Goal: Information Seeking & Learning: Learn about a topic

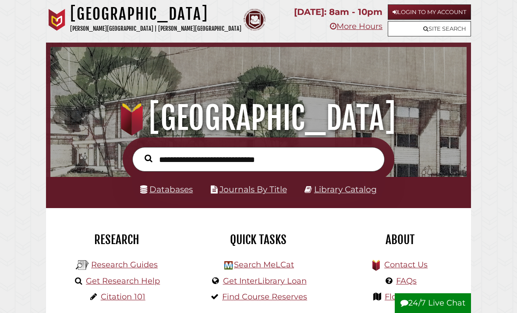
scroll to position [138, 412]
click at [306, 167] on input "text" at bounding box center [258, 159] width 252 height 25
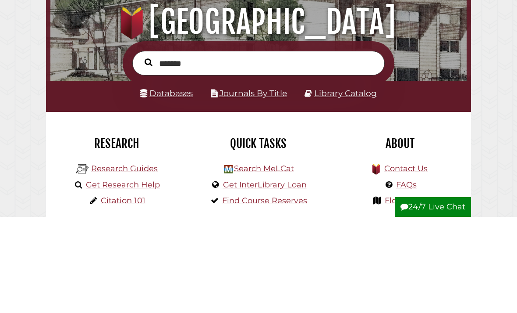
type input "*******"
click at [148, 153] on button "Search" at bounding box center [148, 159] width 17 height 12
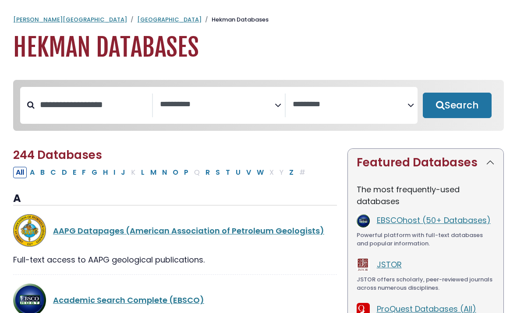
select select "Database Subject Filter"
select select "Database Vendors Filter"
click at [132, 103] on input "Search database by title or keyword" at bounding box center [93, 104] width 117 height 14
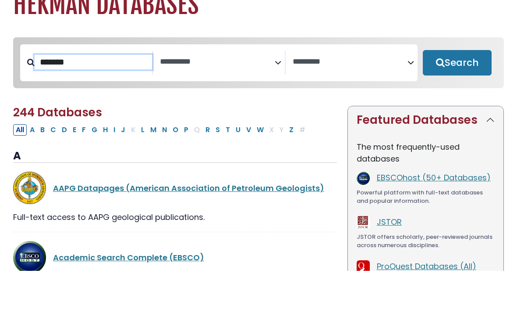
type input "*******"
click at [457, 92] on button "Search" at bounding box center [457, 104] width 69 height 25
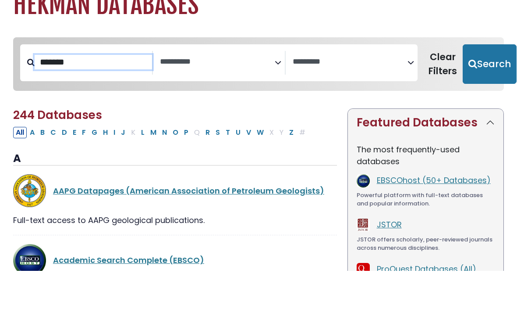
select select "Database Subject Filter"
select select "Database Vendors Filter"
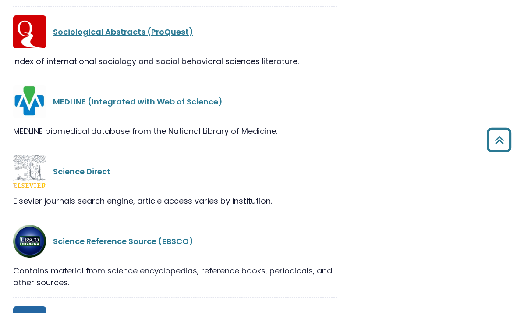
scroll to position [1007, 0]
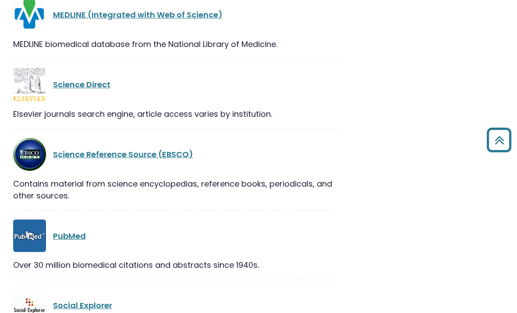
click at [75, 237] on link "PubMed" at bounding box center [69, 235] width 33 height 11
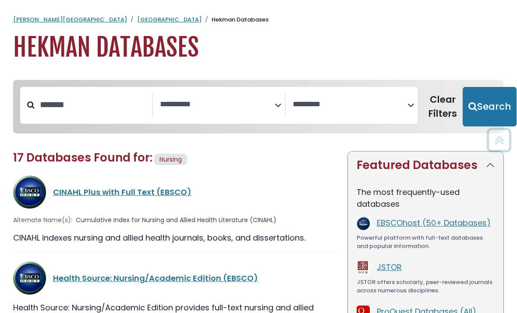
select select "Database Subject Filter"
select select "Database Vendors Filter"
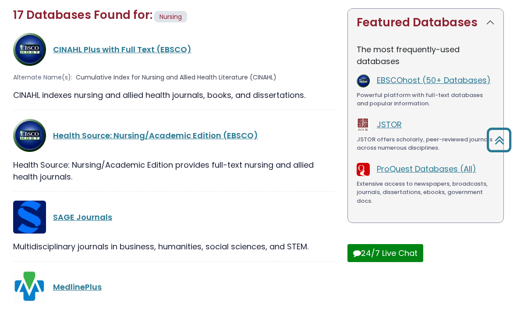
scroll to position [43, 0]
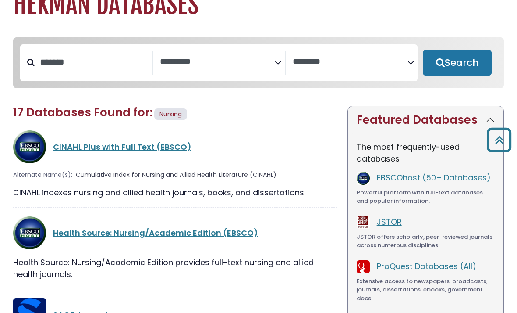
select select "Database Subject Filter"
select select "Database Vendors Filter"
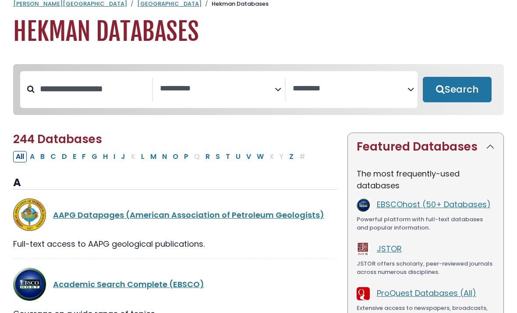
scroll to position [0, 0]
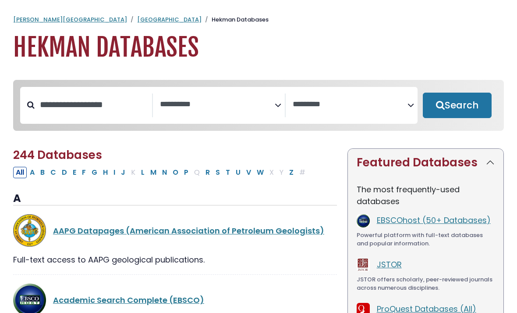
click at [469, 105] on button "Search" at bounding box center [457, 104] width 69 height 25
select select "Database Subject Filter"
select select "Database Vendors Filter"
click at [476, 100] on button "Search" at bounding box center [457, 104] width 69 height 25
select select "Database Subject Filter"
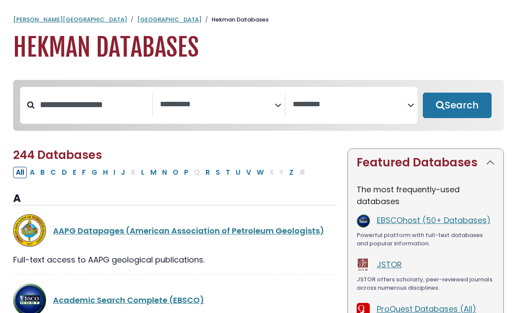
select select "Database Vendors Filter"
click at [207, 106] on textarea "Search" at bounding box center [217, 104] width 115 height 9
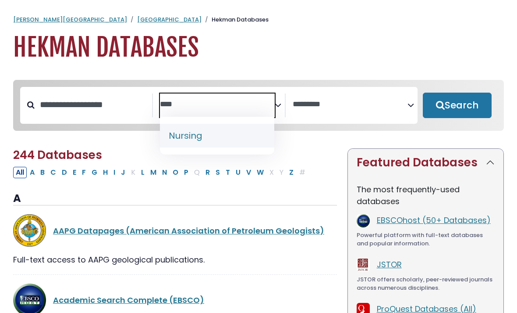
type textarea "****"
select select "*****"
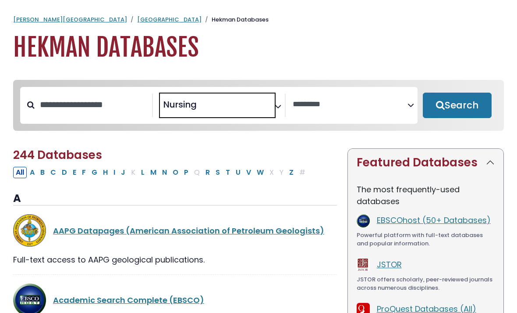
click at [470, 110] on button "Search" at bounding box center [457, 104] width 69 height 25
select select "Database Vendors Filter"
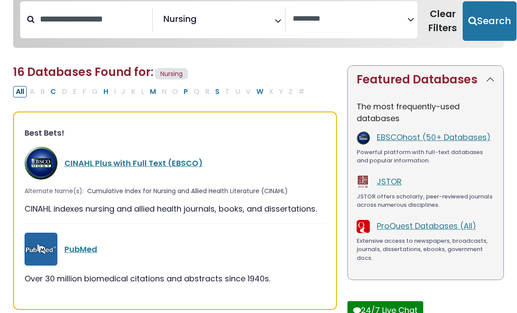
scroll to position [96, 0]
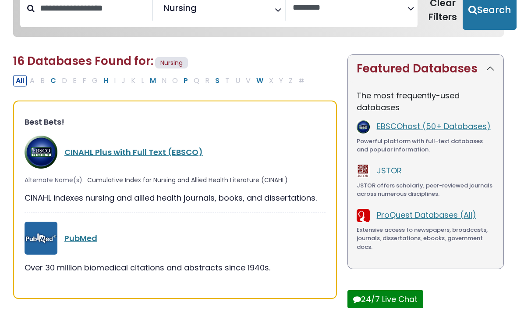
click at [81, 241] on link "PubMed" at bounding box center [80, 238] width 33 height 11
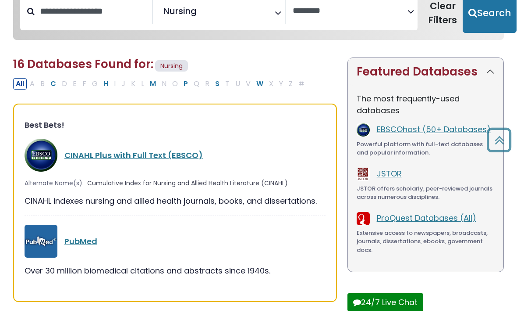
scroll to position [71, 0]
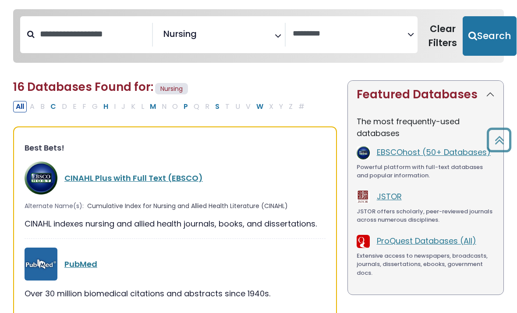
click at [86, 181] on link "CINAHL Plus with Full Text (EBSCO)" at bounding box center [133, 177] width 139 height 11
click at [86, 172] on link "CINAHL Plus with Full Text (EBSCO)" at bounding box center [133, 177] width 139 height 11
